Goal: Task Accomplishment & Management: Manage account settings

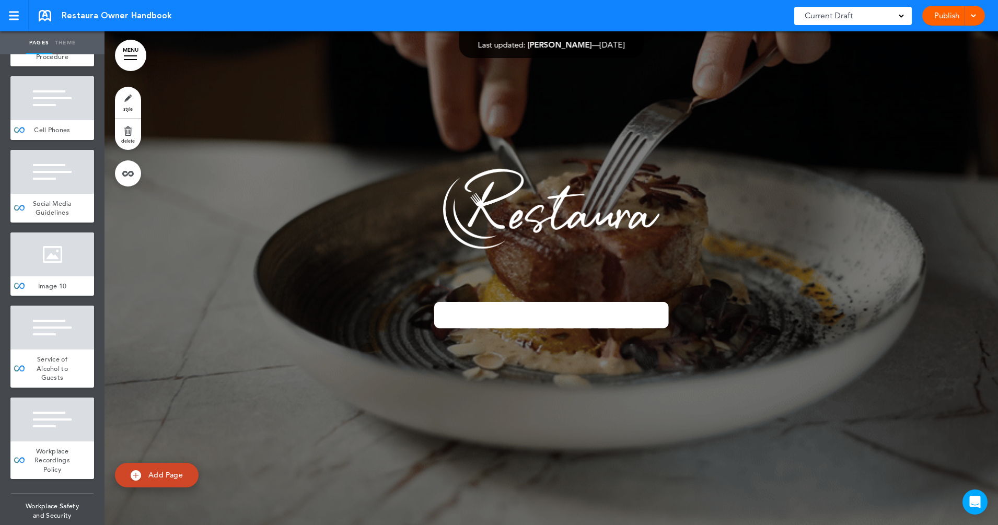
scroll to position [5461, 0]
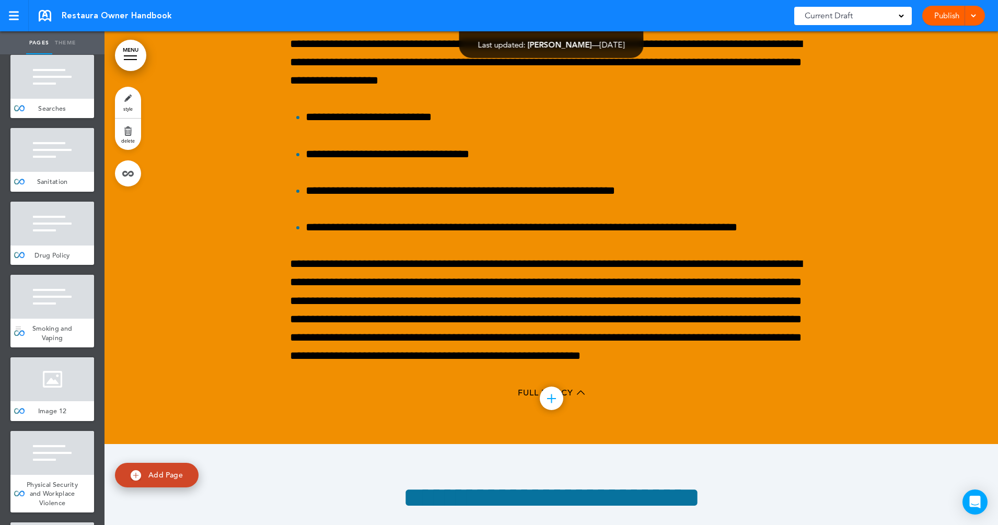
scroll to position [5918, 0]
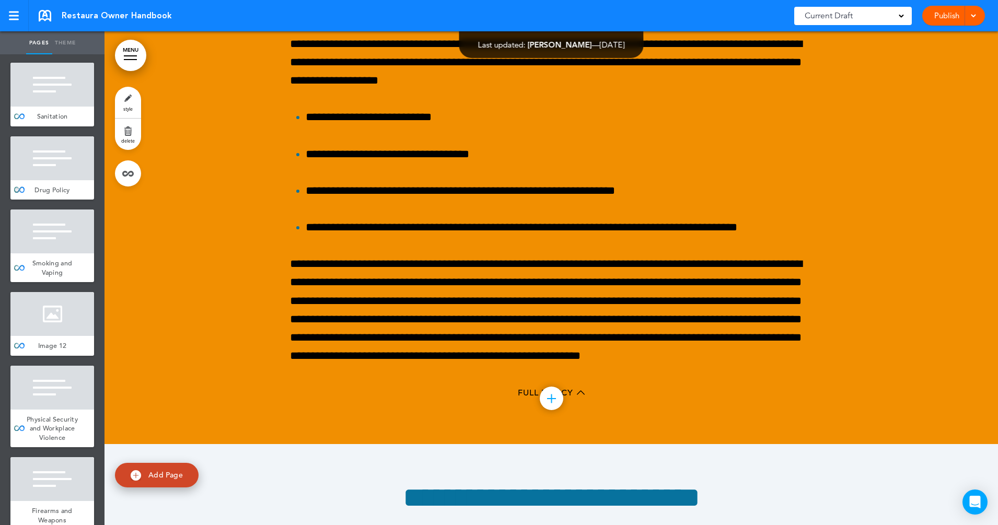
click at [45, 180] on div at bounding box center [52, 158] width 84 height 44
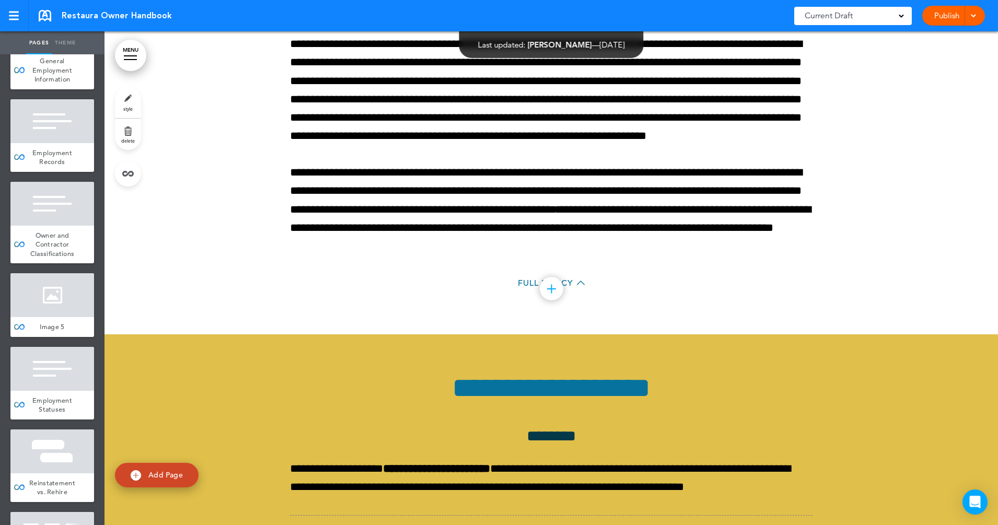
scroll to position [2216, 0]
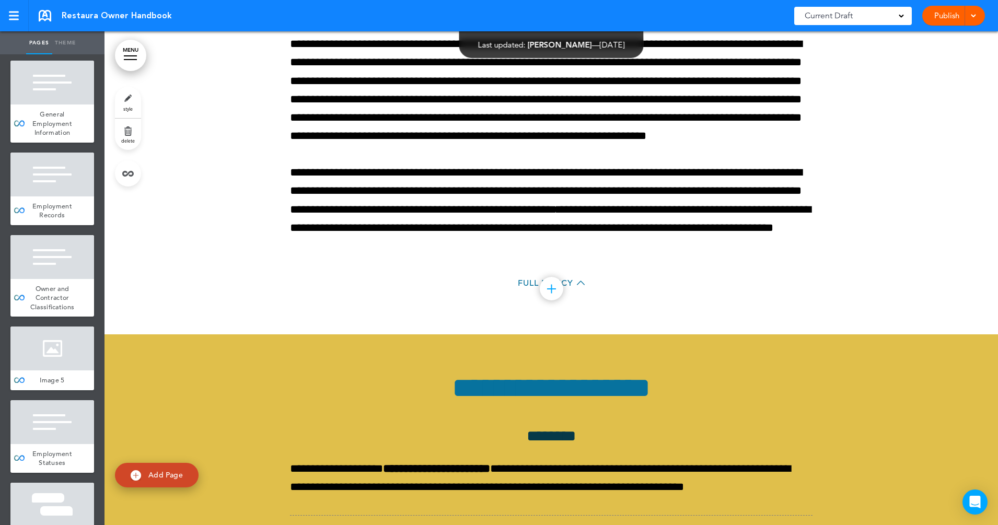
click at [131, 56] on div at bounding box center [130, 55] width 13 height 1
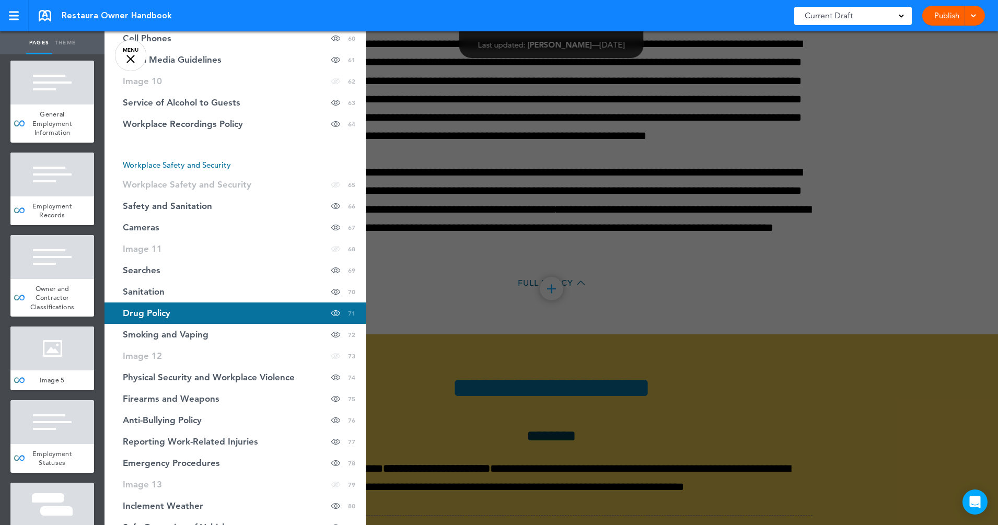
scroll to position [1567, 0]
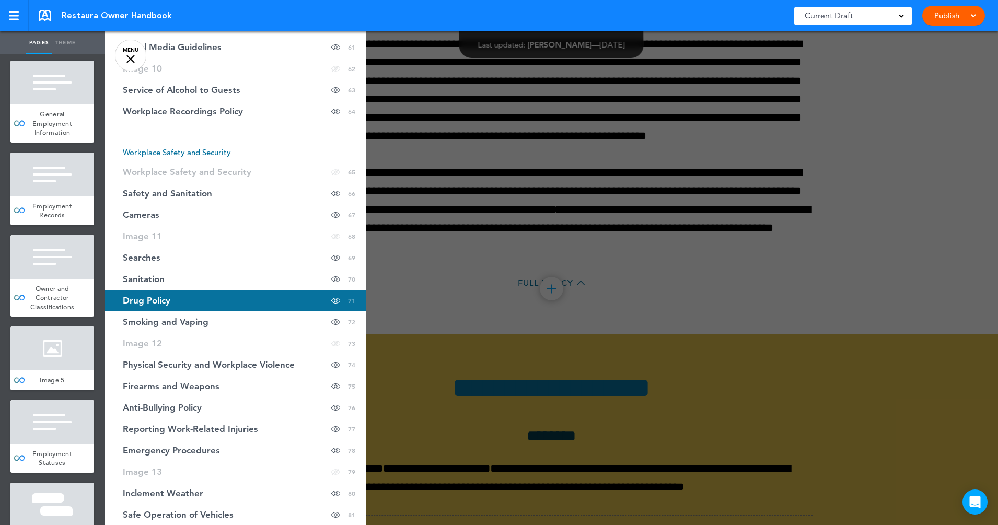
click at [170, 299] on span "Drug Policy" at bounding box center [147, 300] width 48 height 9
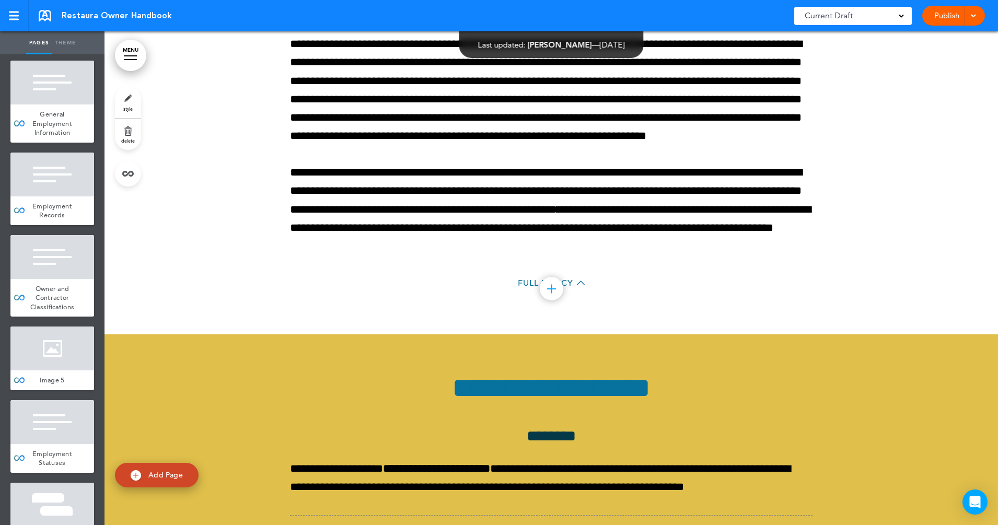
click at [141, 56] on link "MENU" at bounding box center [130, 55] width 31 height 31
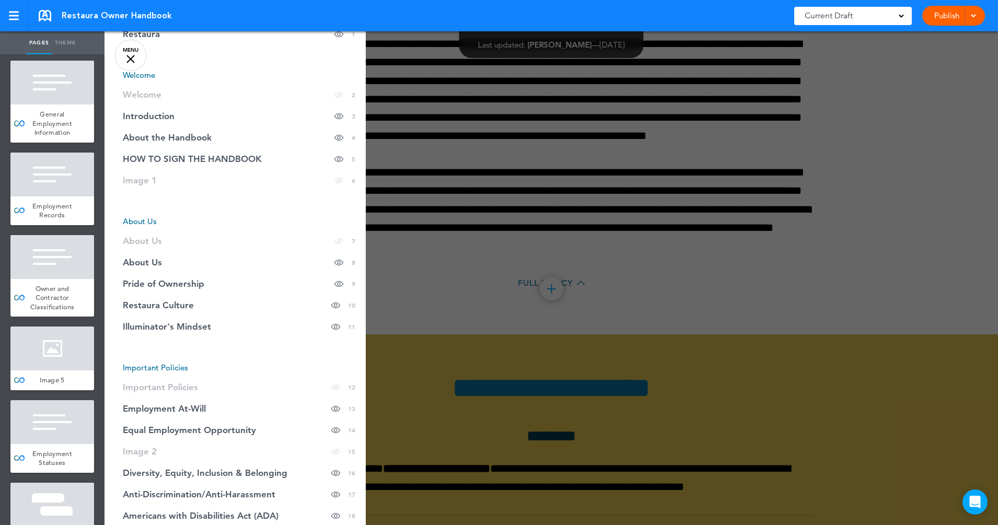
scroll to position [387, 0]
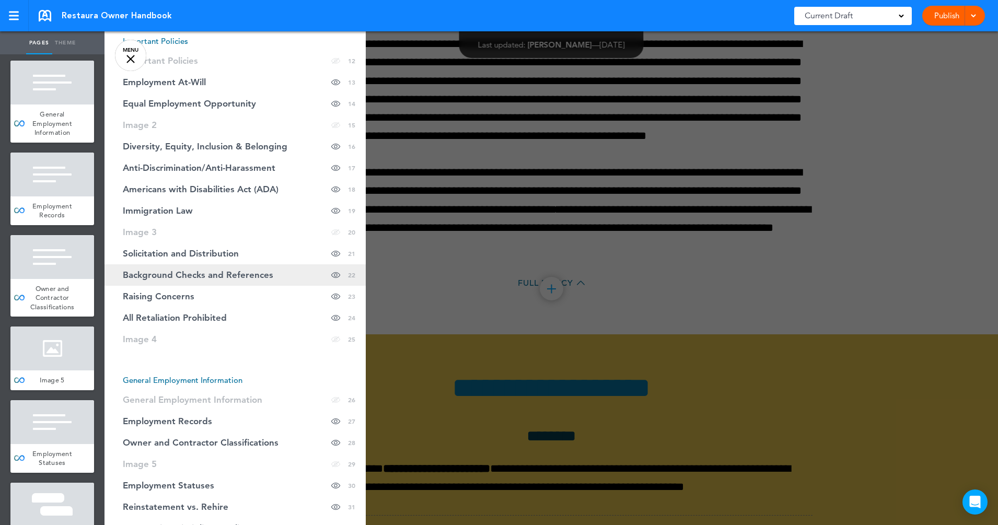
click at [179, 284] on link "Background Checks and References Hide page in table of contents 22" at bounding box center [234, 274] width 261 height 21
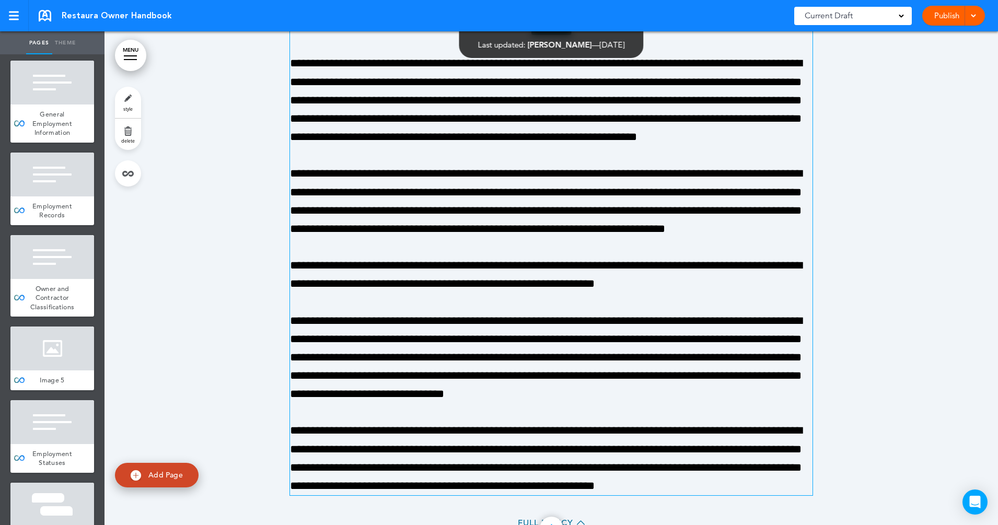
scroll to position [12851, 0]
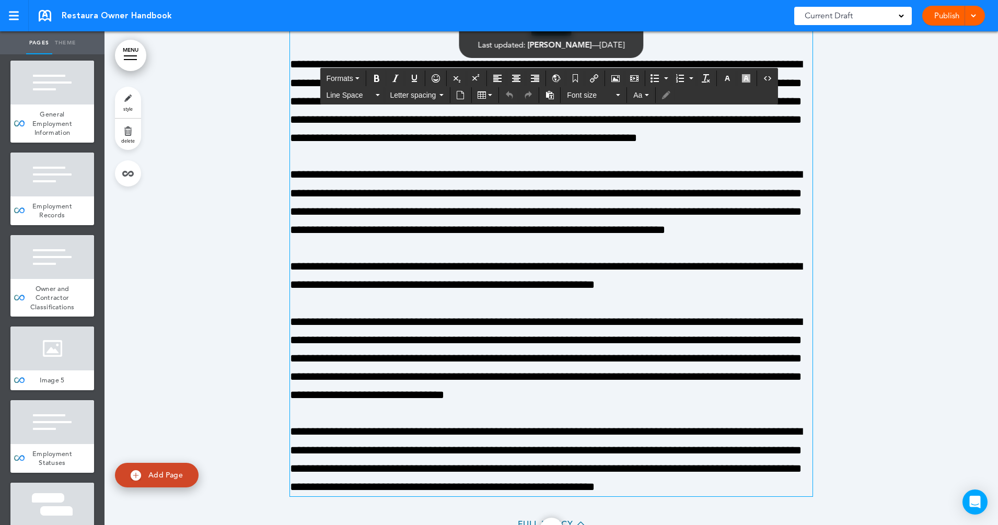
click at [558, 239] on p "**********" at bounding box center [551, 203] width 522 height 74
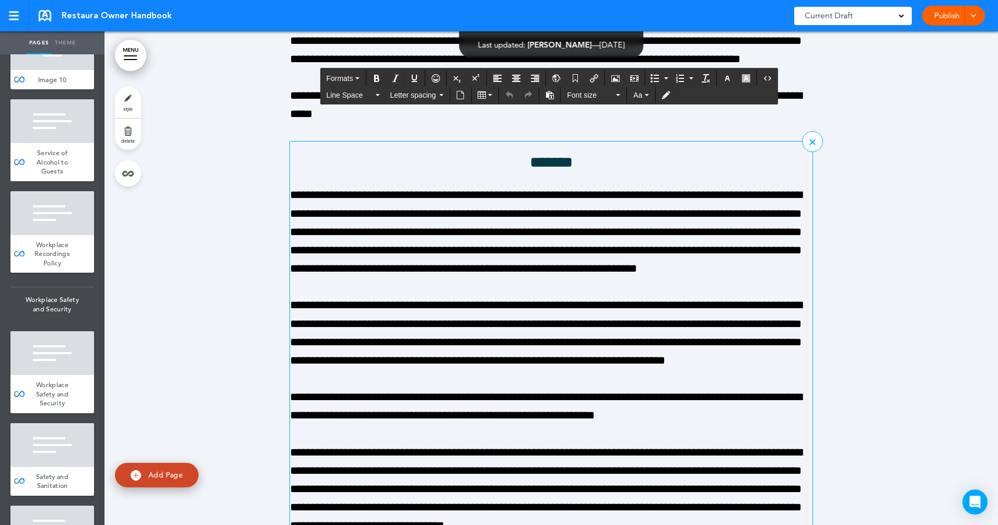
scroll to position [12524, 0]
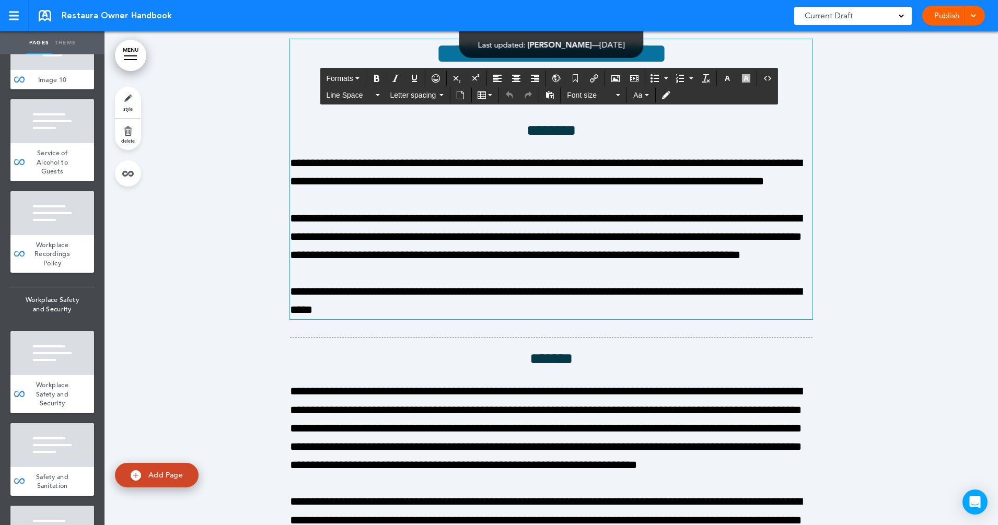
click at [448, 265] on p "**********" at bounding box center [551, 236] width 522 height 55
click at [856, 218] on div at bounding box center [550, 451] width 893 height 902
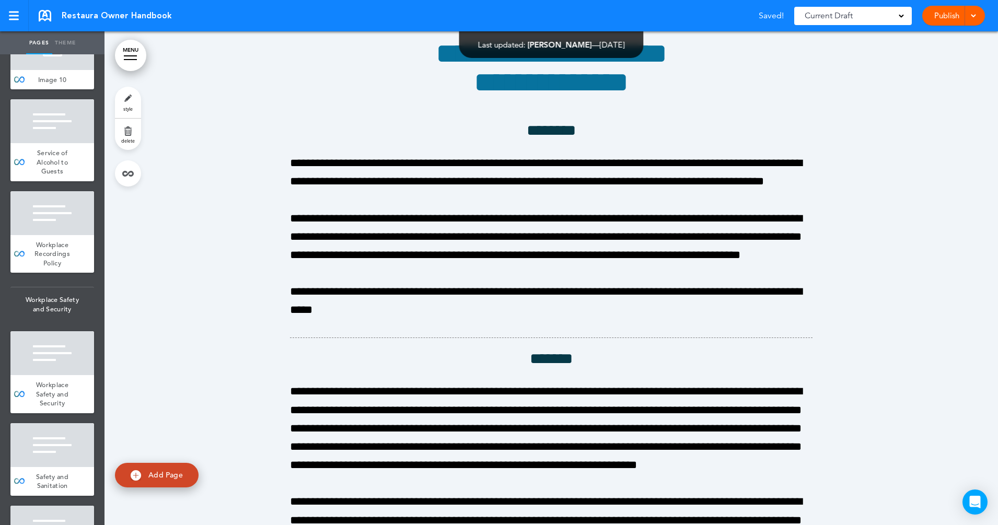
click at [952, 19] on link "Publish" at bounding box center [946, 16] width 33 height 20
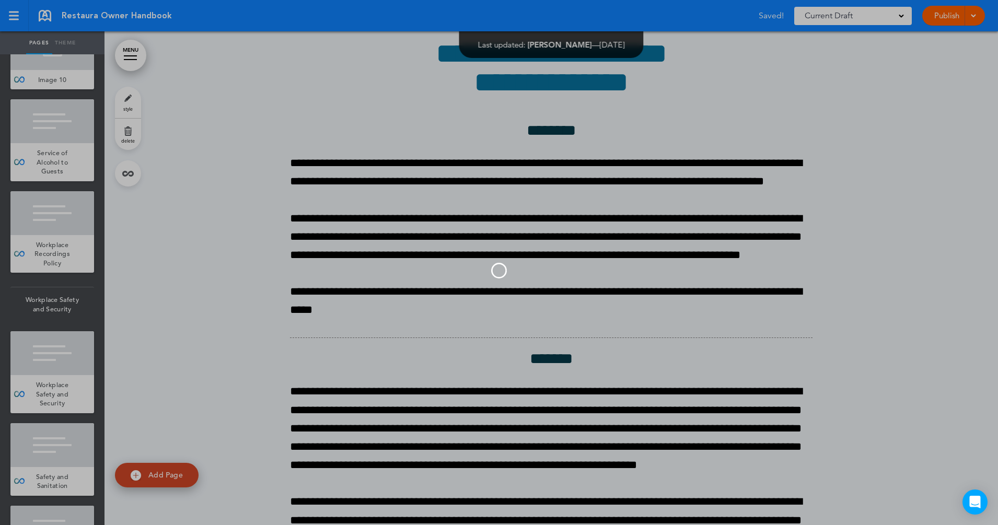
scroll to position [0, 0]
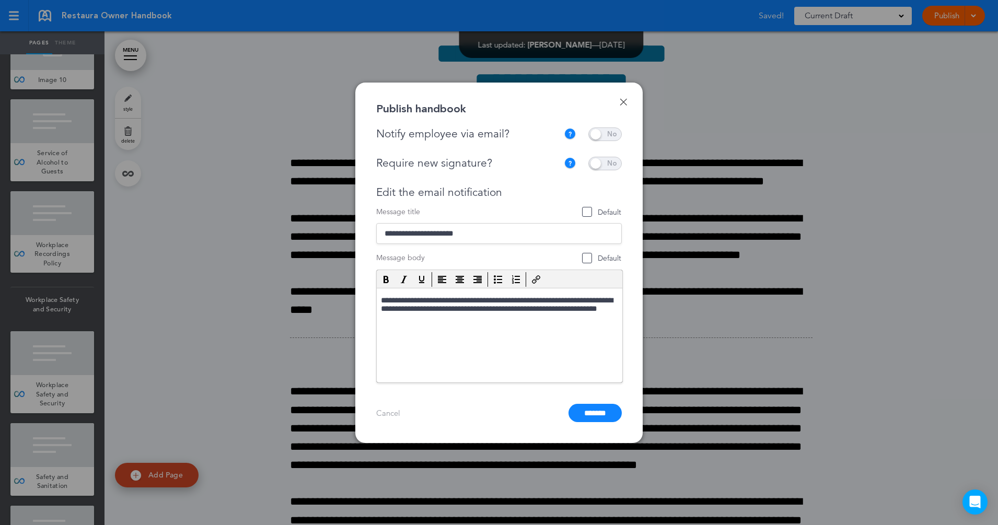
click at [600, 135] on span at bounding box center [604, 134] width 33 height 14
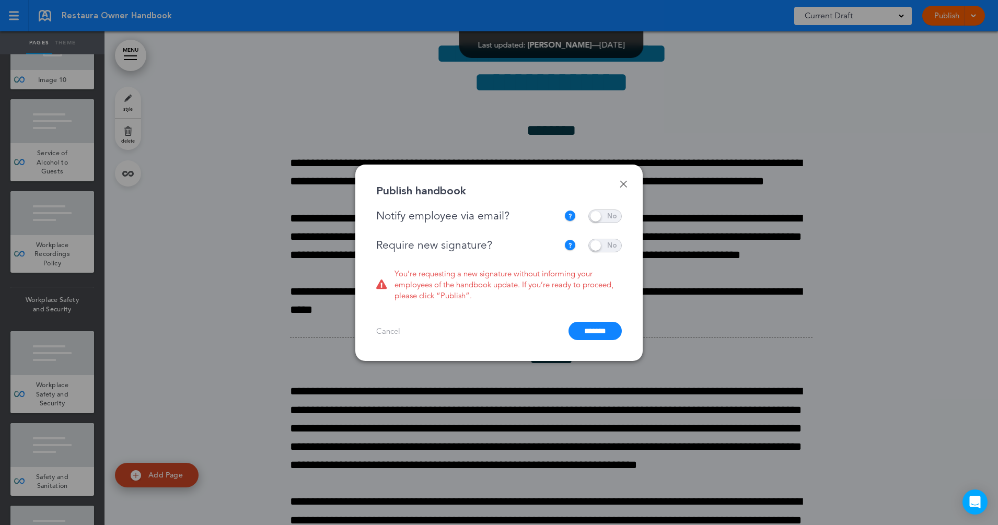
click at [598, 246] on span at bounding box center [604, 246] width 33 height 14
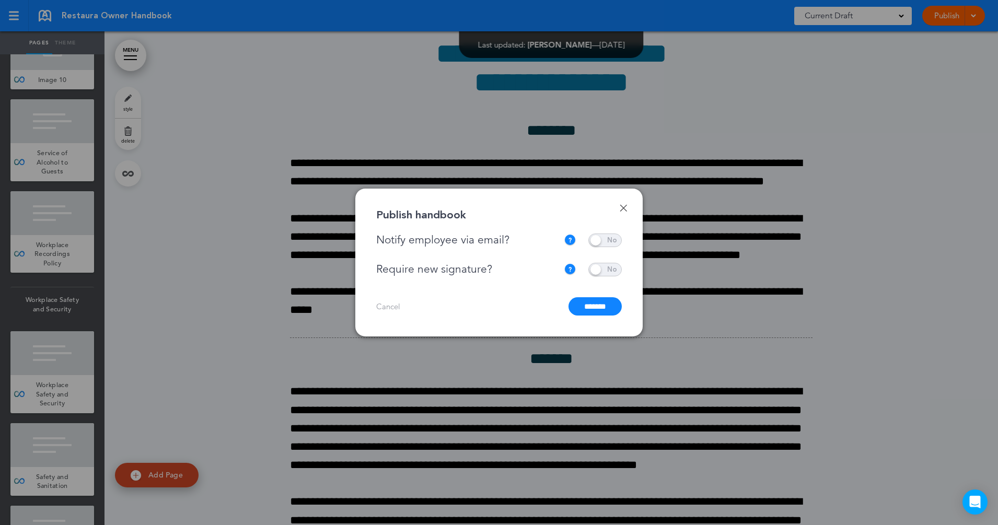
click at [592, 301] on input "*******" at bounding box center [594, 306] width 53 height 18
